Goal: Information Seeking & Learning: Learn about a topic

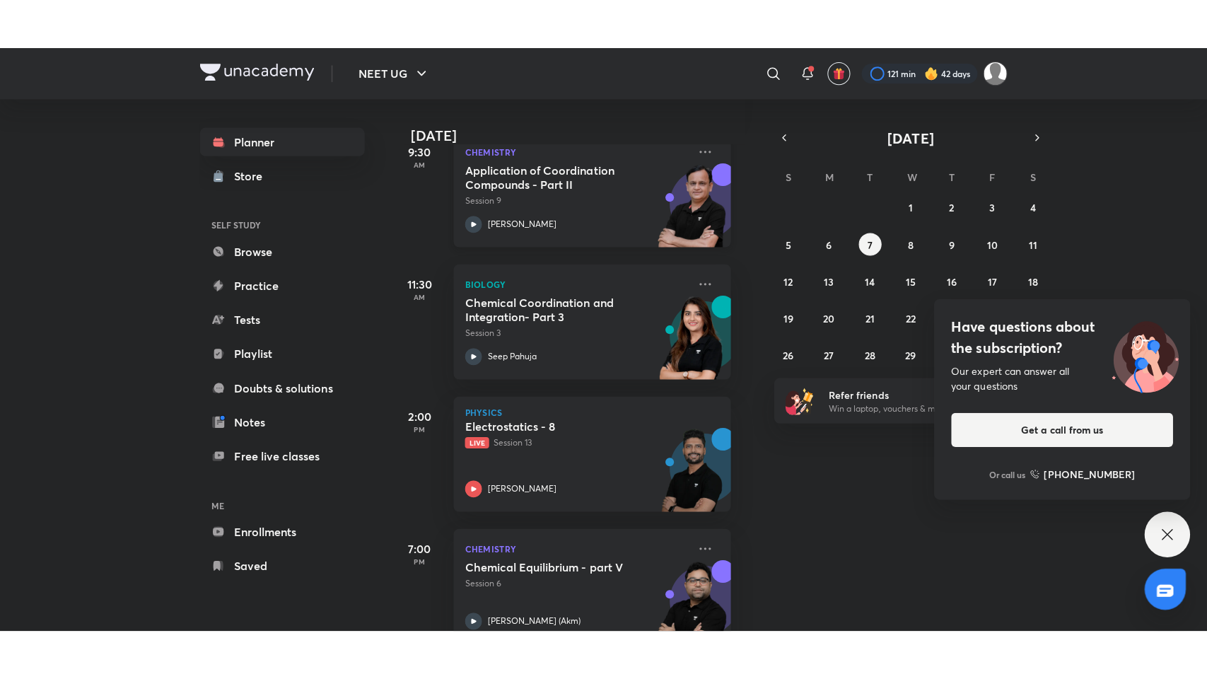
scroll to position [235, 13]
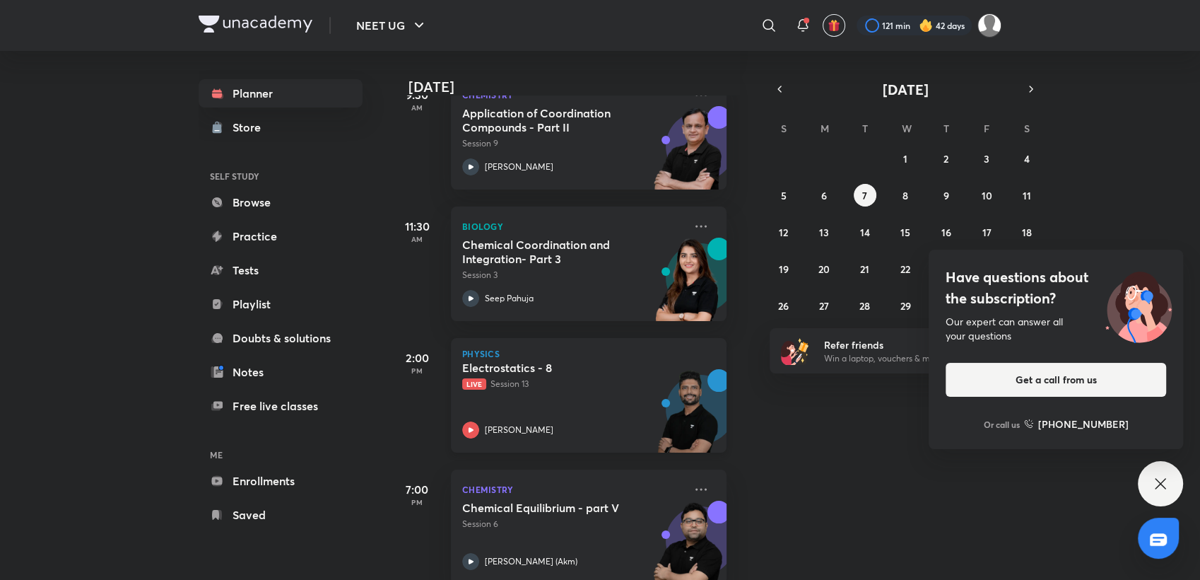
click at [539, 396] on div "Electrostatics - 8 Live Session 13 [PERSON_NAME]" at bounding box center [573, 400] width 222 height 78
click at [1168, 480] on icon at bounding box center [1160, 483] width 17 height 17
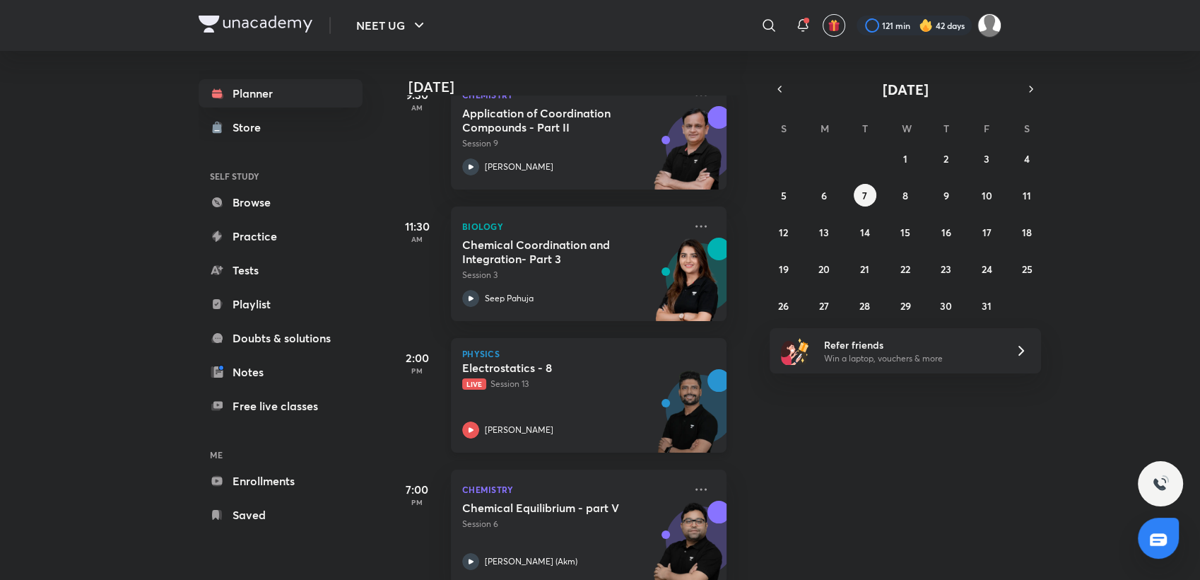
click at [596, 403] on div "Electrostatics - 8 Live Session 13 [PERSON_NAME]" at bounding box center [573, 400] width 222 height 78
click at [592, 398] on div "Electrostatics - 8 Live Session 13 [PERSON_NAME]" at bounding box center [573, 400] width 222 height 78
click at [607, 416] on div "Electrostatics - 8 Live Session 13 [PERSON_NAME]" at bounding box center [573, 400] width 222 height 78
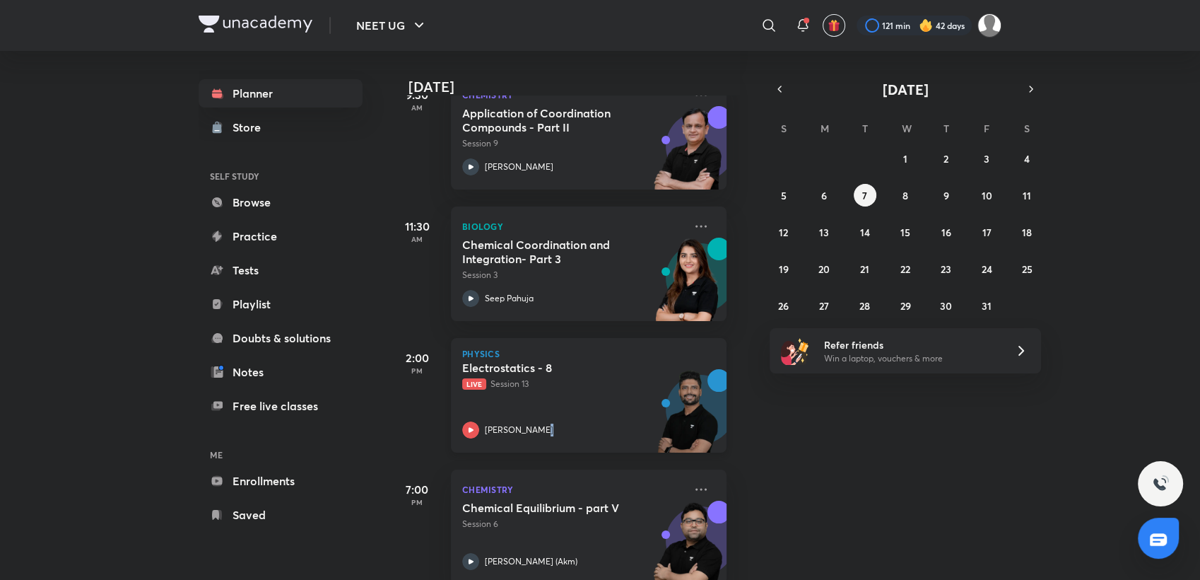
click at [607, 416] on div "Electrostatics - 8 Live Session 13 [PERSON_NAME]" at bounding box center [573, 400] width 222 height 78
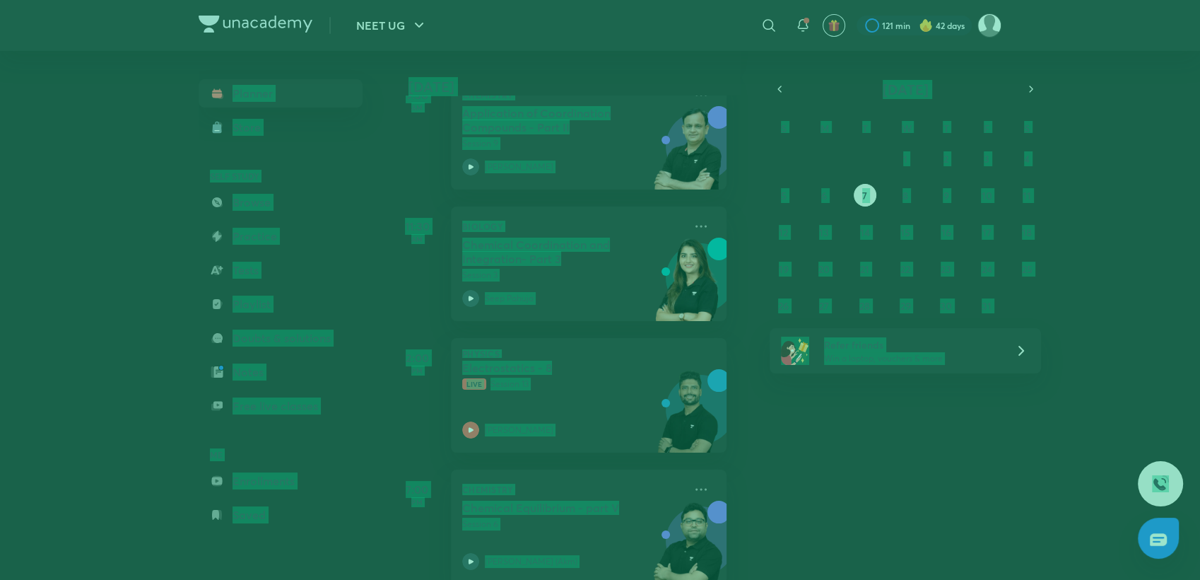
scroll to position [163, 13]
